Goal: Task Accomplishment & Management: Use online tool/utility

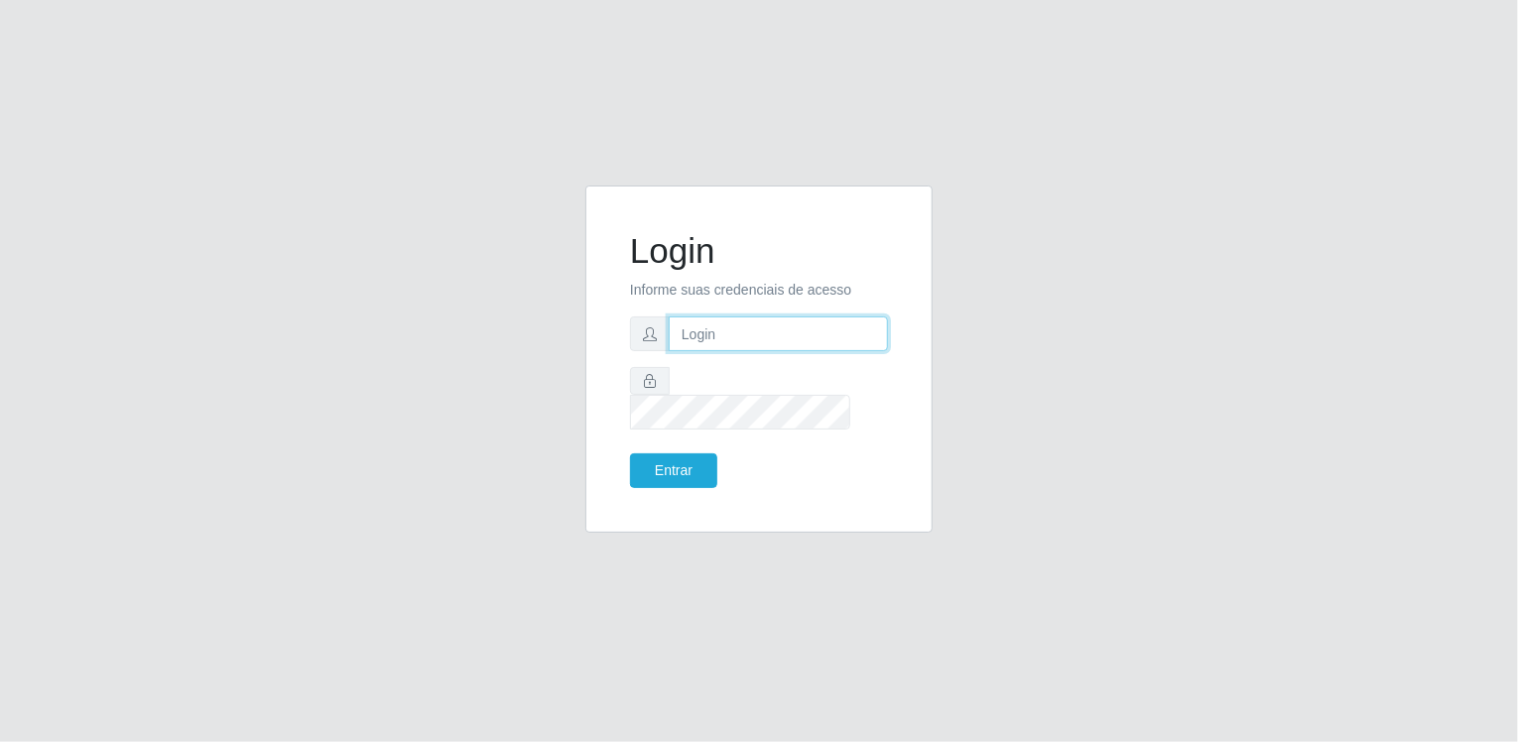
click at [686, 339] on input "text" at bounding box center [778, 333] width 219 height 35
type input "[EMAIL_ADDRESS][DOMAIN_NAME]"
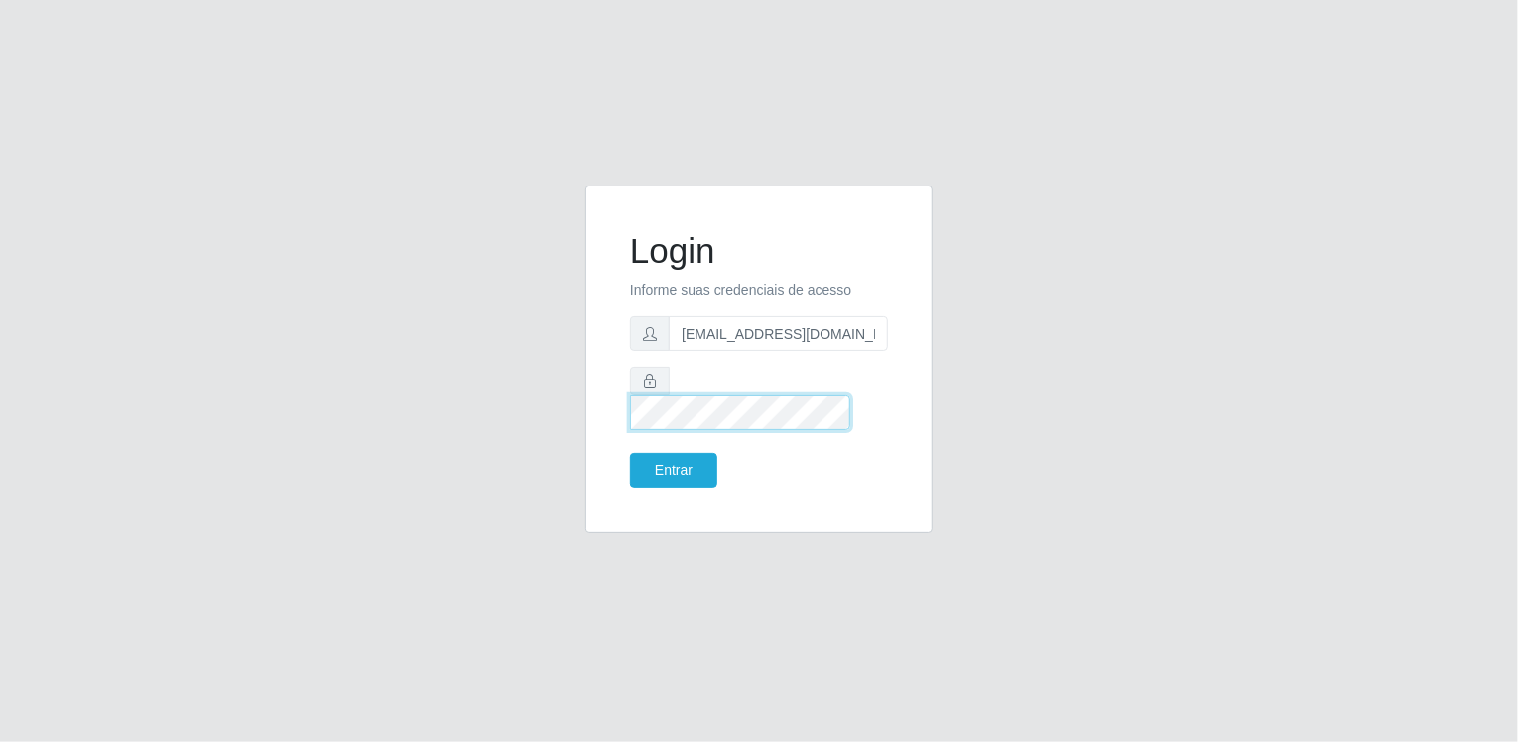
click at [630, 453] on button "Entrar" at bounding box center [673, 470] width 87 height 35
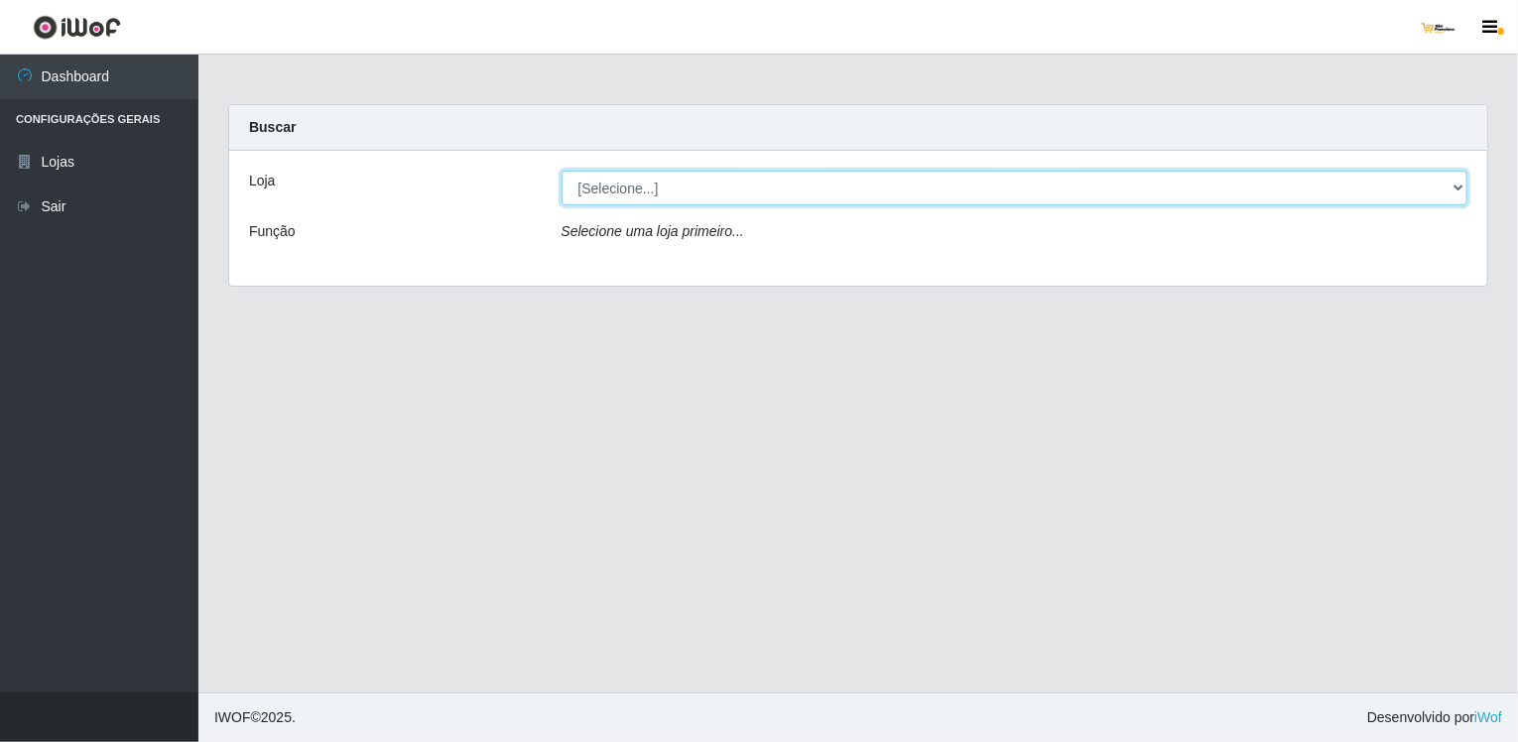
click at [1452, 189] on select "[Selecione...] [GEOGRAPHIC_DATA]" at bounding box center [1014, 188] width 907 height 35
select select "168"
click at [561, 171] on select "[Selecione...] [GEOGRAPHIC_DATA]" at bounding box center [1014, 188] width 907 height 35
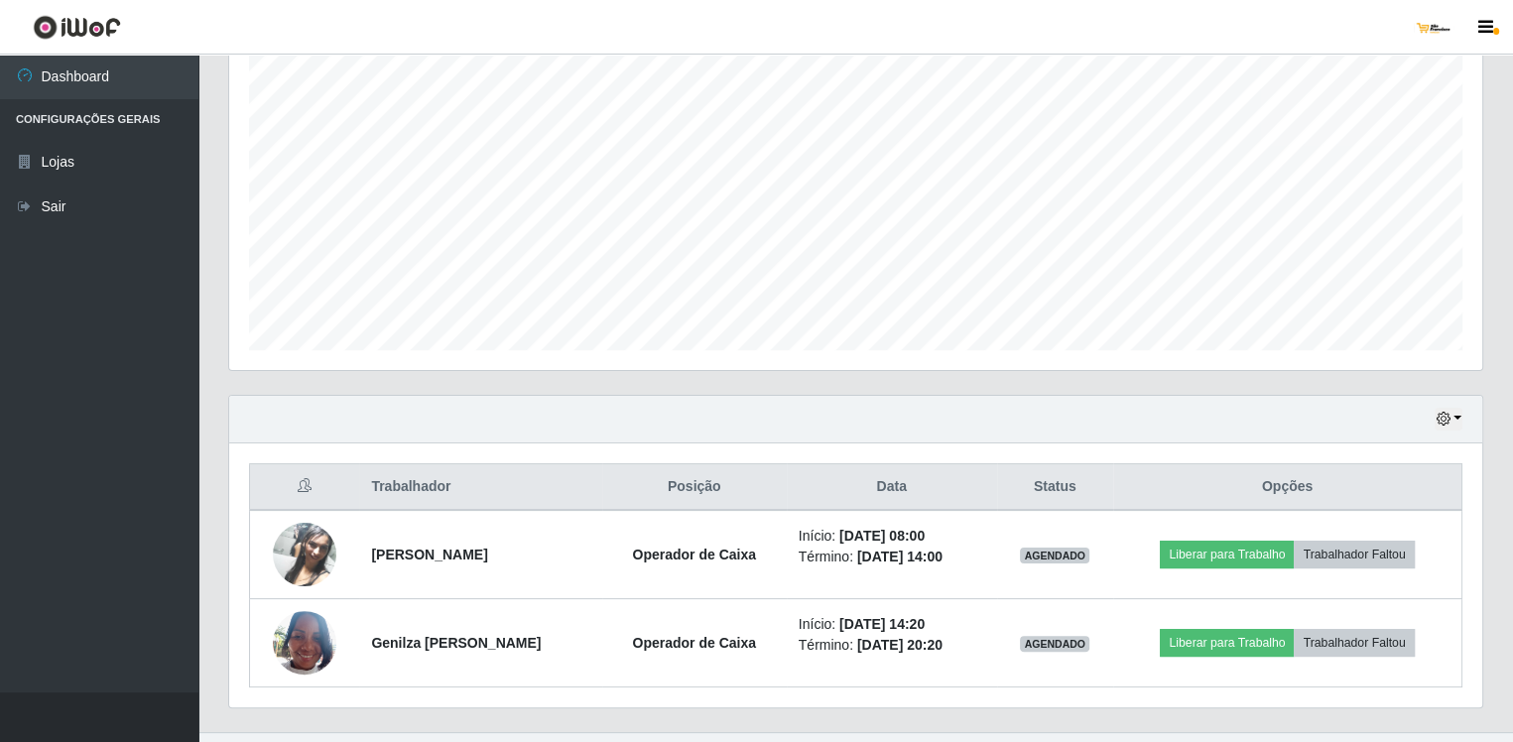
scroll to position [395, 0]
